Goal: Task Accomplishment & Management: Manage account settings

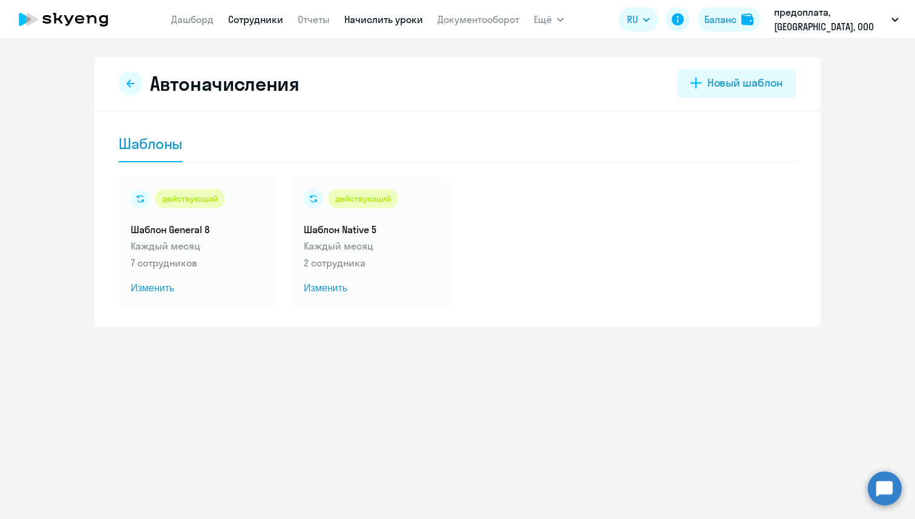
click at [249, 22] on link "Сотрудники" at bounding box center [255, 19] width 55 height 12
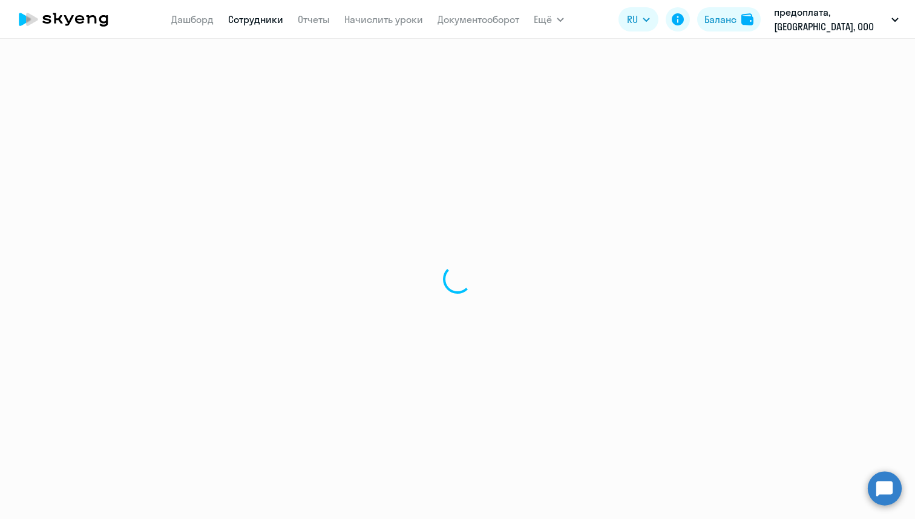
select select "30"
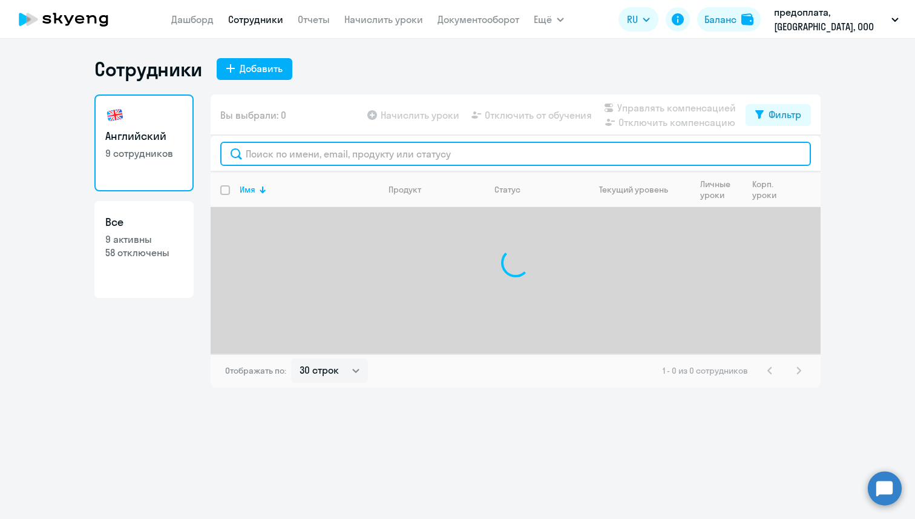
click at [312, 148] on input "text" at bounding box center [515, 154] width 591 height 24
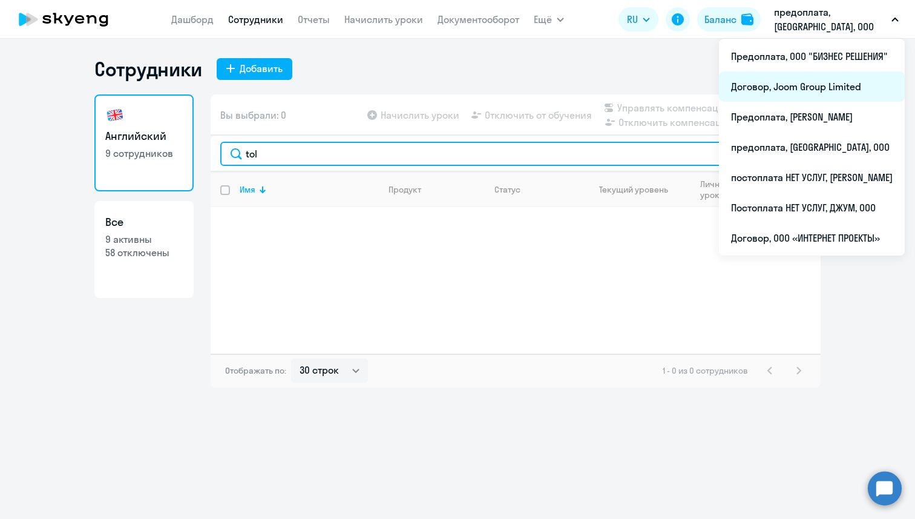
type input "tol"
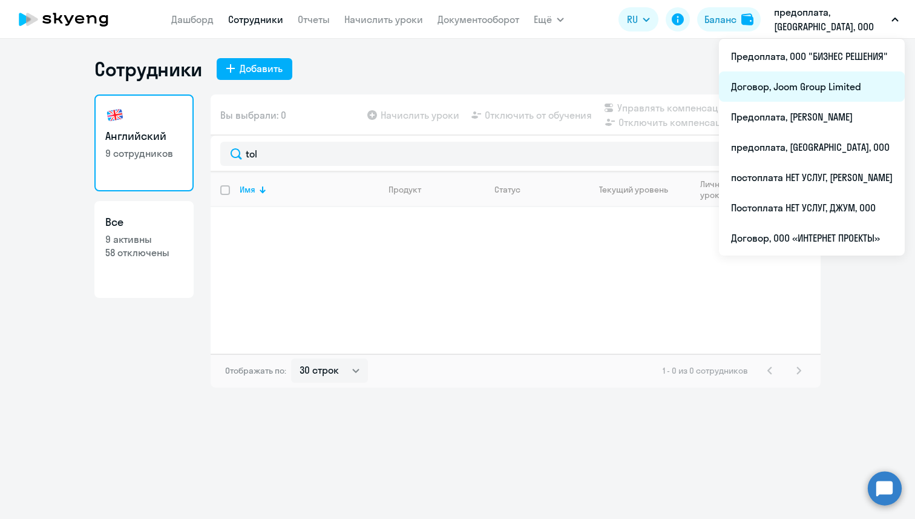
click at [795, 93] on li "Договор, Joom Group Limited" at bounding box center [812, 86] width 186 height 30
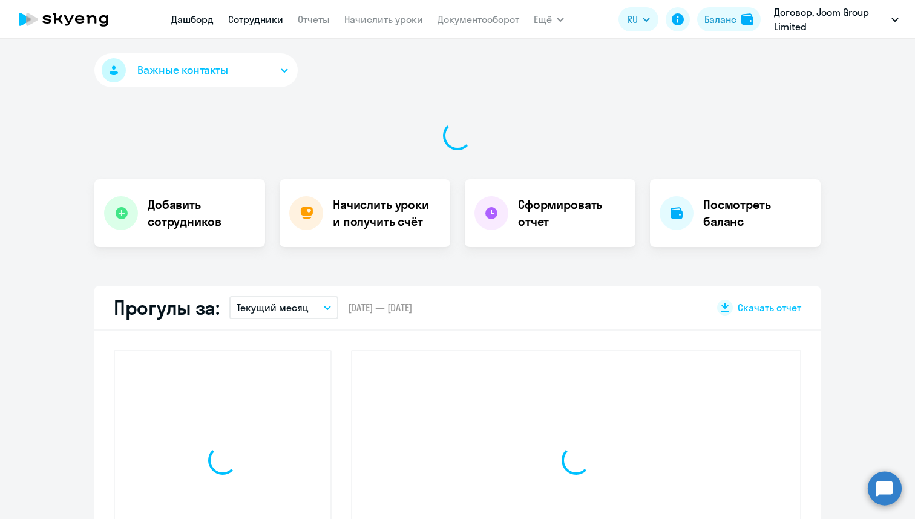
click at [256, 24] on link "Сотрудники" at bounding box center [255, 19] width 55 height 12
select select "30"
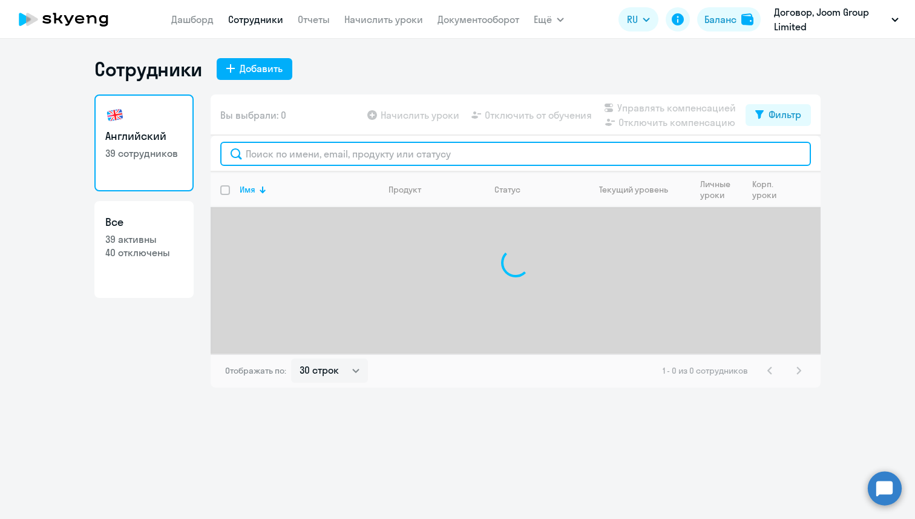
click at [265, 160] on input "text" at bounding box center [515, 154] width 591 height 24
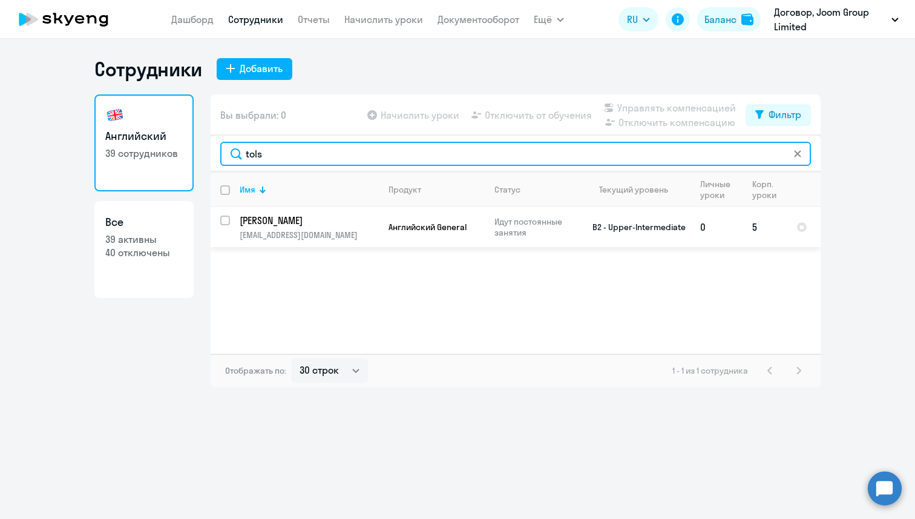
type input "tols"
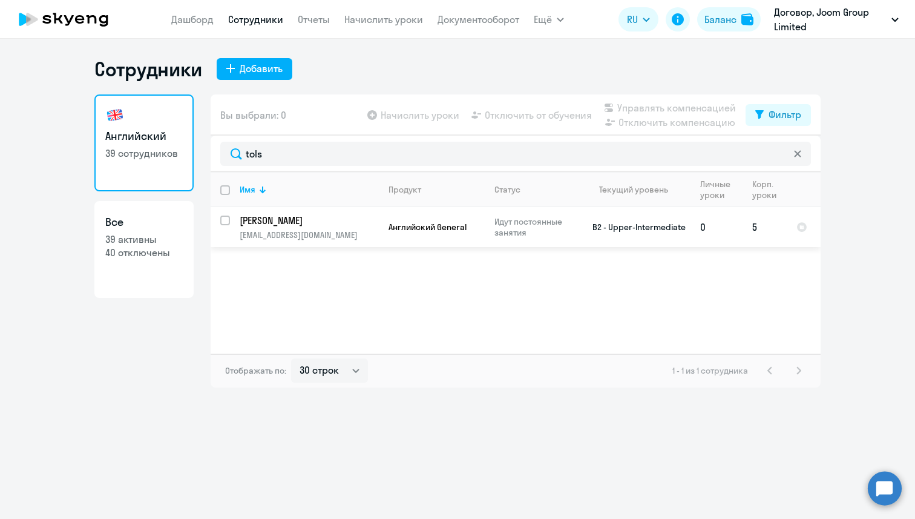
click at [231, 223] on td "[PERSON_NAME] [PERSON_NAME][EMAIL_ADDRESS][DOMAIN_NAME]" at bounding box center [304, 227] width 149 height 40
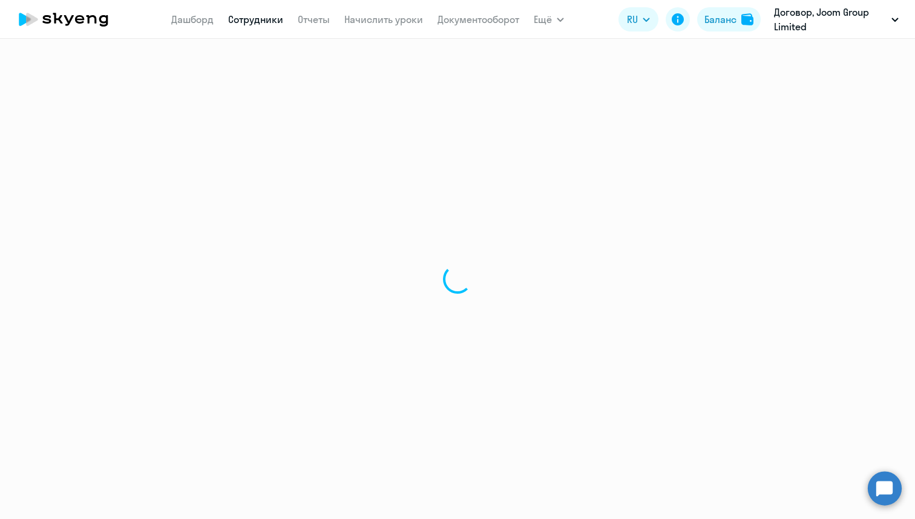
select select "english"
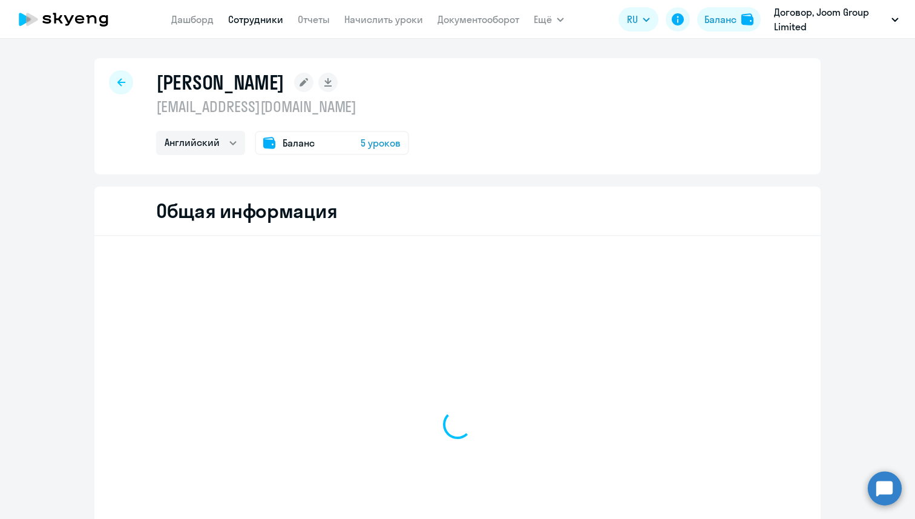
click at [231, 223] on div "Общая информация" at bounding box center [457, 211] width 727 height 50
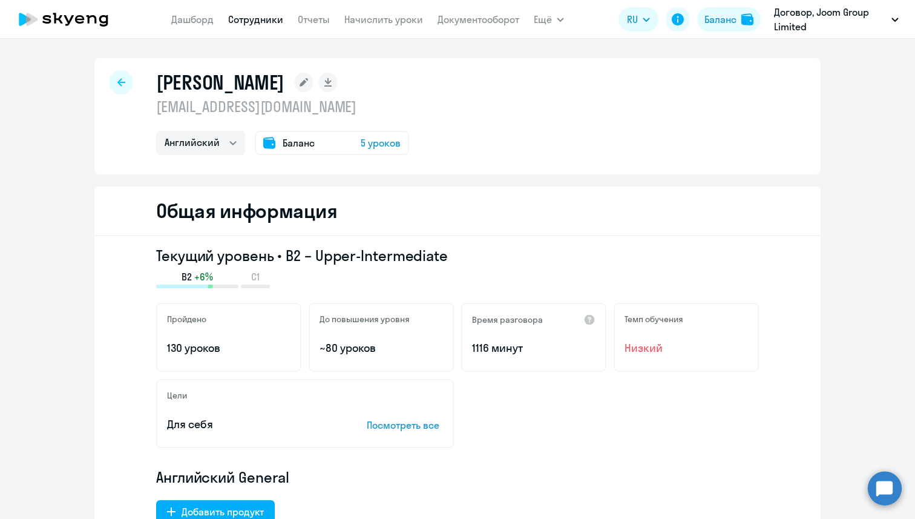
click at [122, 81] on icon at bounding box center [121, 82] width 8 height 8
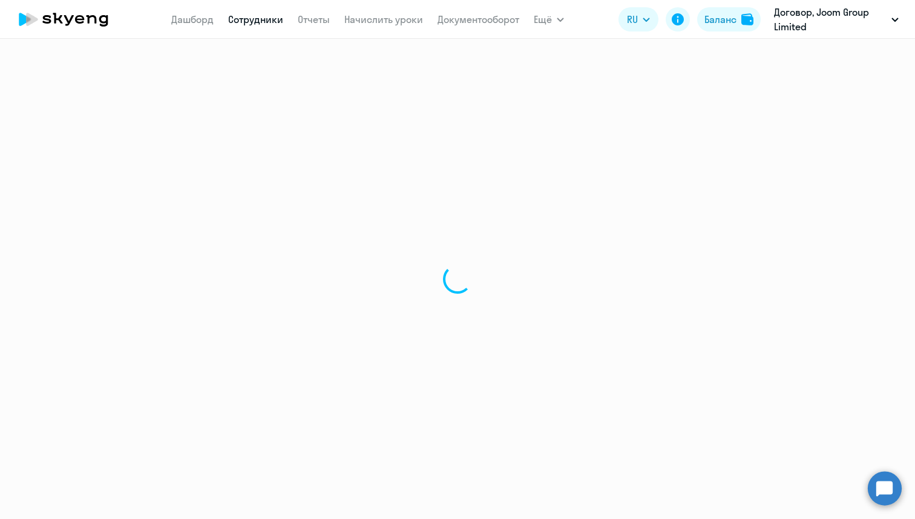
select select "30"
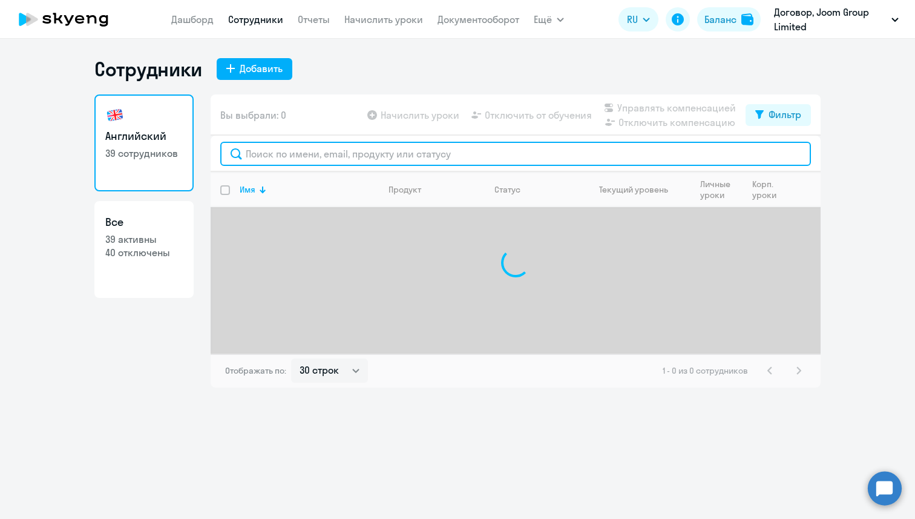
click at [281, 156] on input "text" at bounding box center [515, 154] width 591 height 24
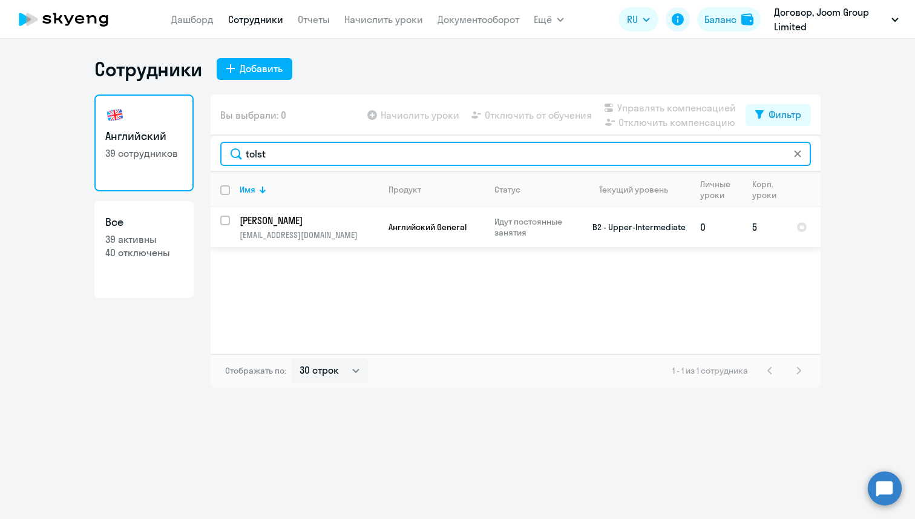
type input "tolst"
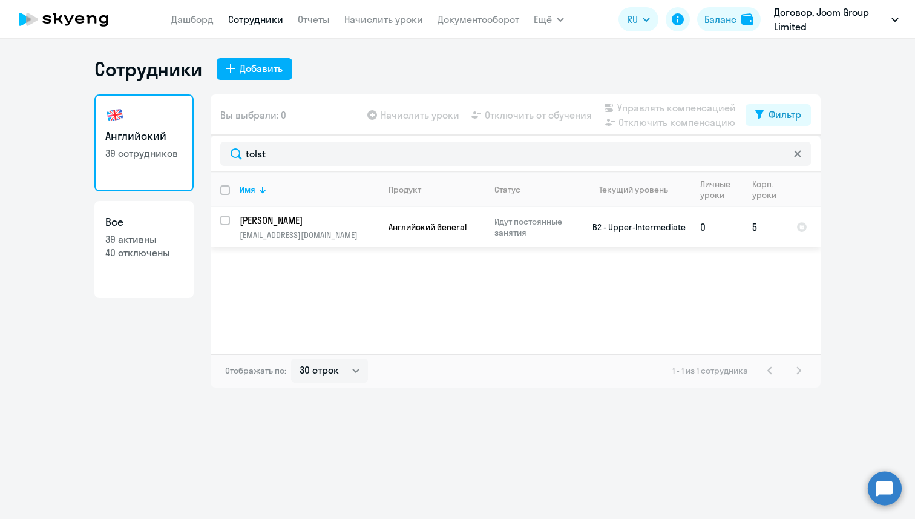
click at [225, 218] on input "select row 41634" at bounding box center [232, 228] width 24 height 24
checkbox input "true"
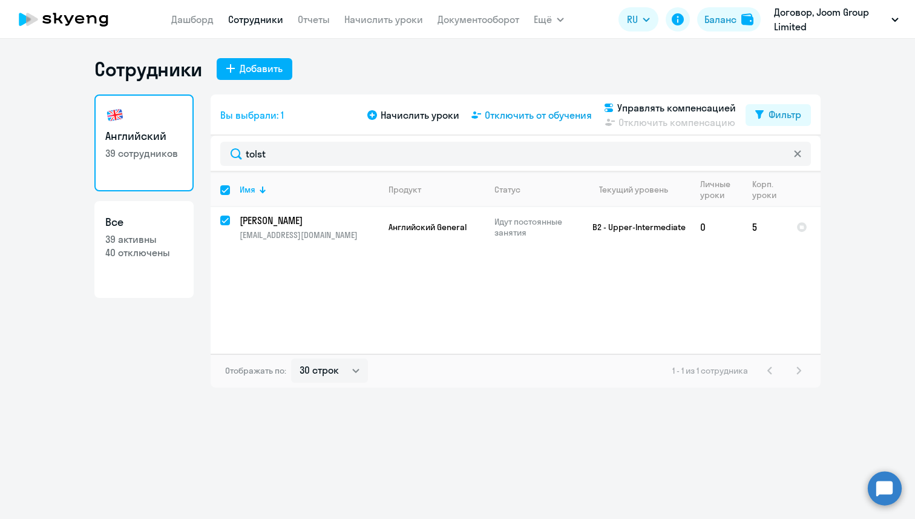
click at [535, 116] on span "Отключить от обучения" at bounding box center [538, 115] width 107 height 15
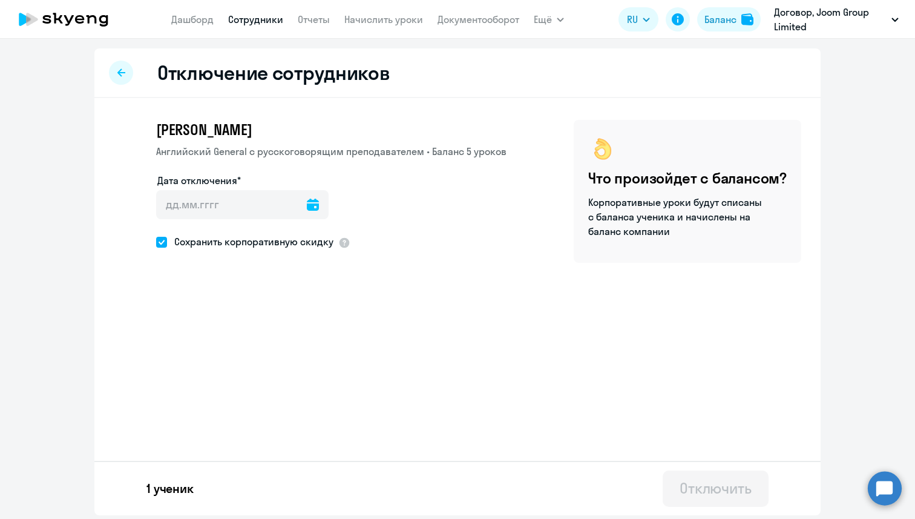
click at [307, 203] on icon at bounding box center [313, 205] width 12 height 12
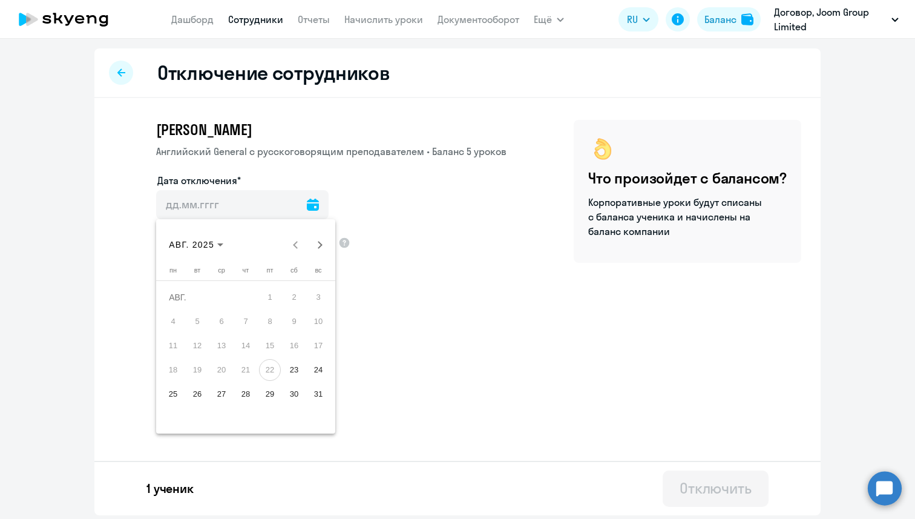
click at [318, 389] on span "31" at bounding box center [319, 394] width 22 height 22
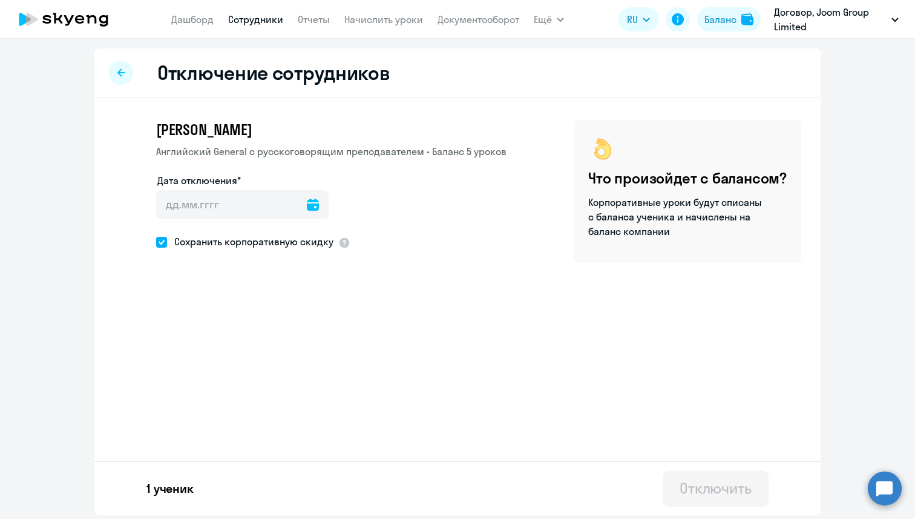
type input "[DATE]"
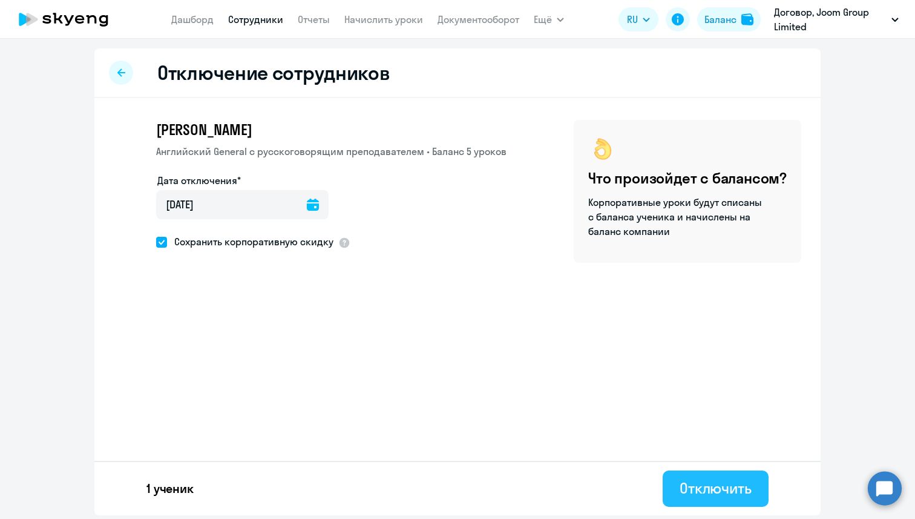
click at [674, 487] on button "Отключить" at bounding box center [716, 488] width 106 height 36
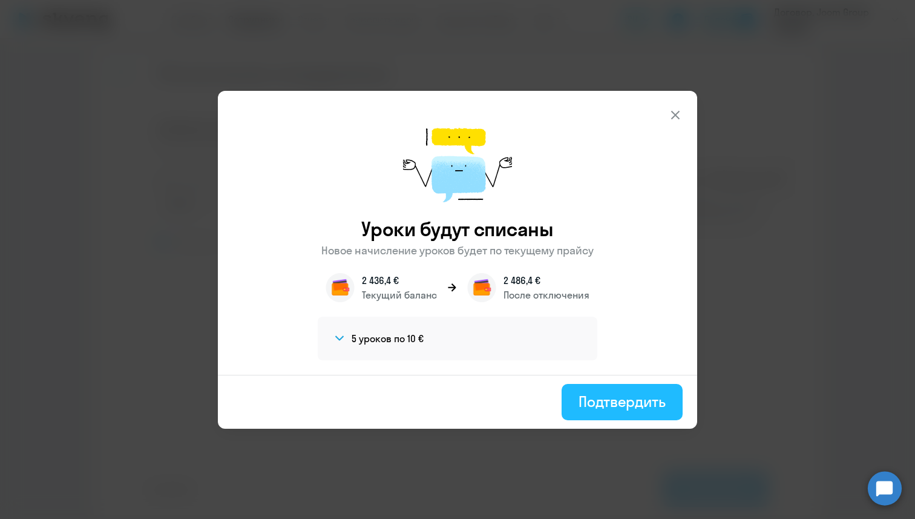
click at [613, 401] on div "Подтвердить" at bounding box center [622, 401] width 87 height 19
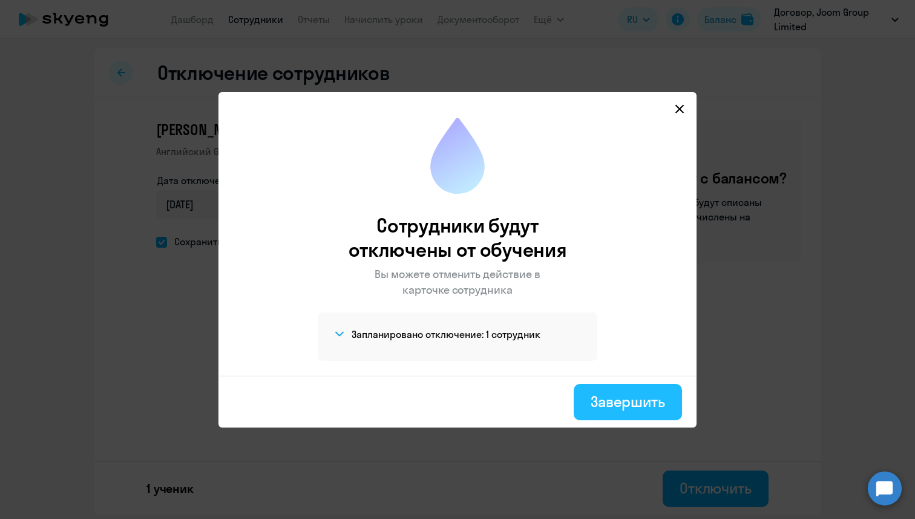
click at [639, 413] on button "Завершить" at bounding box center [628, 402] width 108 height 36
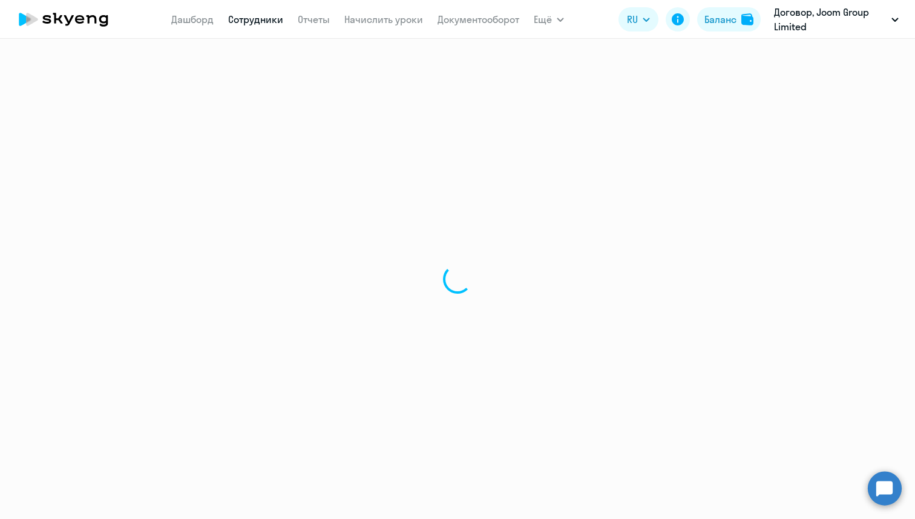
select select "30"
